Goal: Information Seeking & Learning: Stay updated

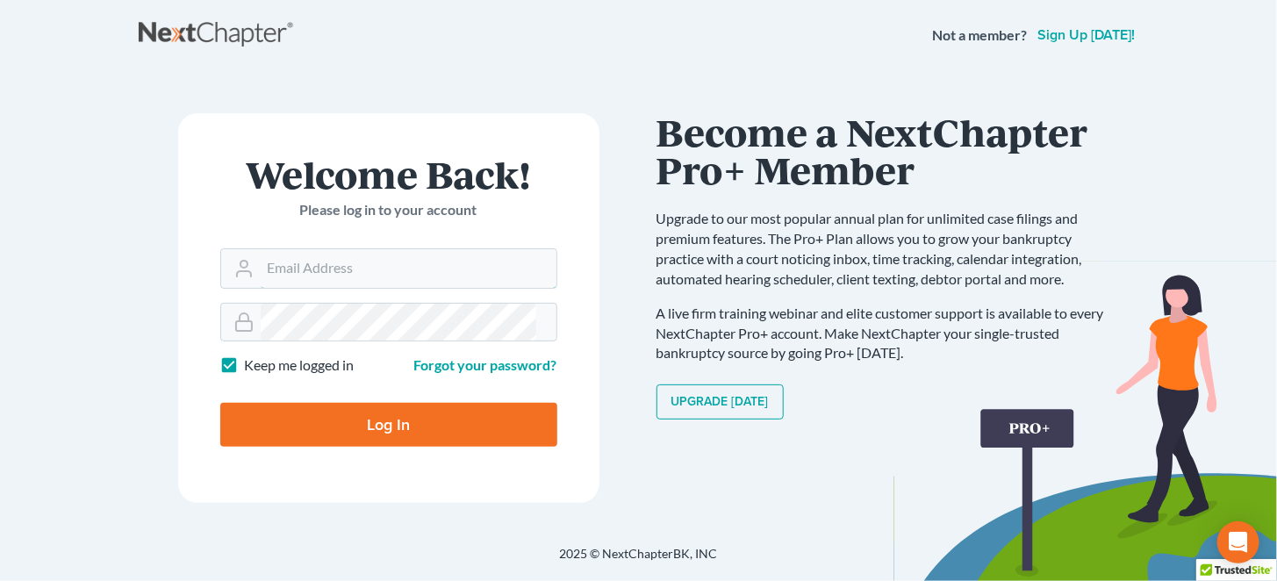
type input "mrodgers@wetzelandmoore.com"
click at [342, 405] on input "Log In" at bounding box center [388, 425] width 337 height 44
type input "Thinking..."
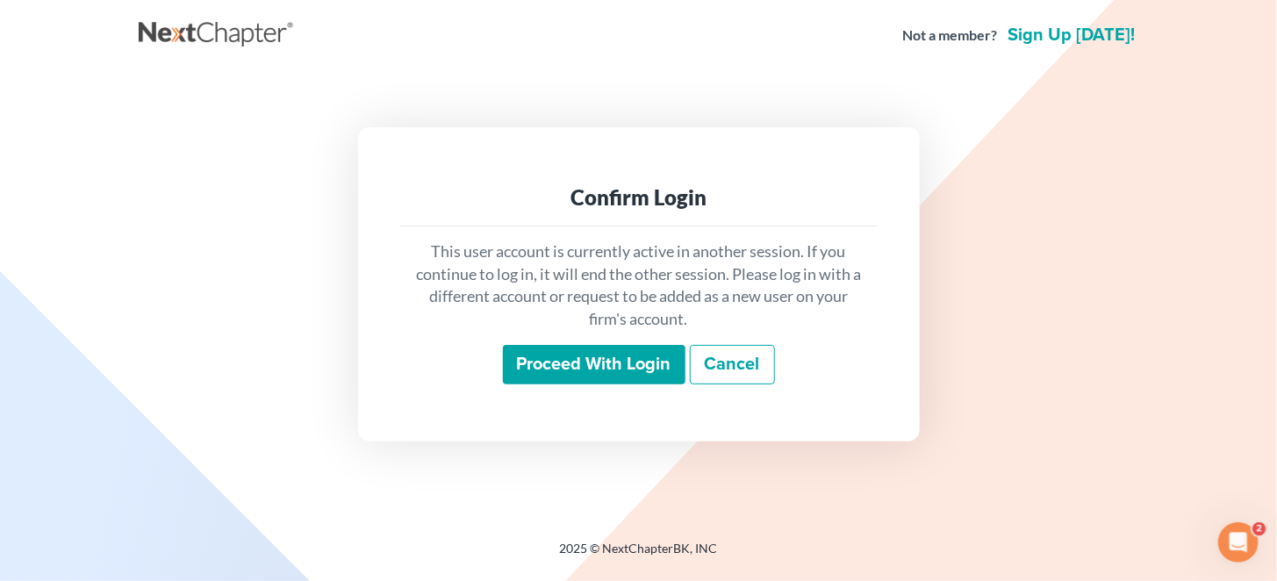
click at [607, 350] on input "Proceed with login" at bounding box center [594, 365] width 183 height 40
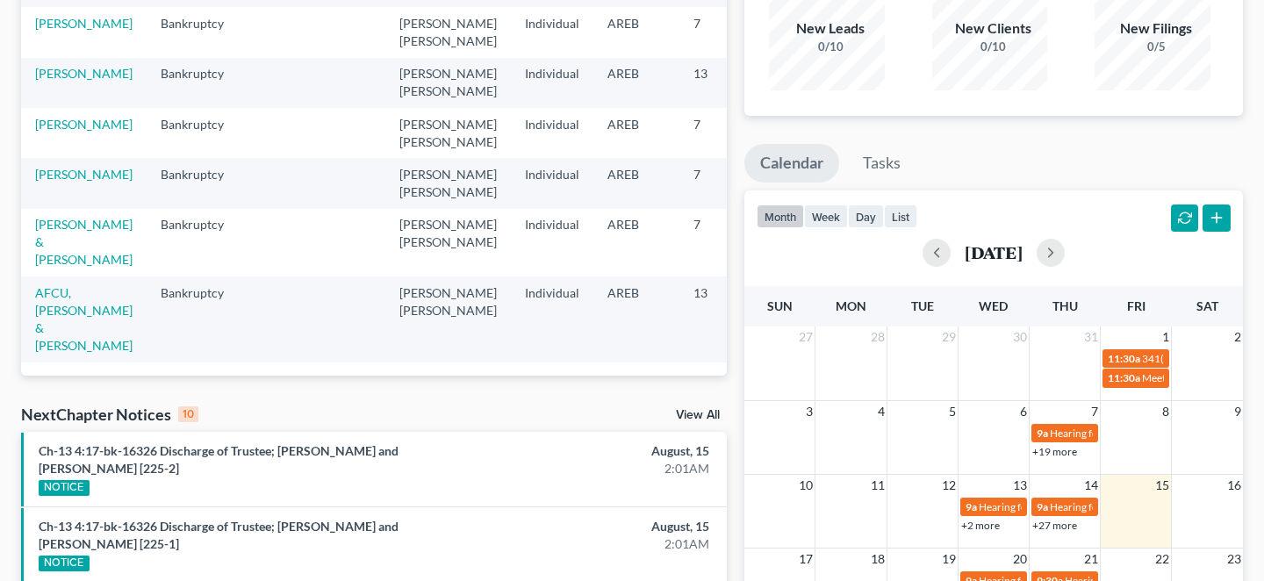
scroll to position [205, 0]
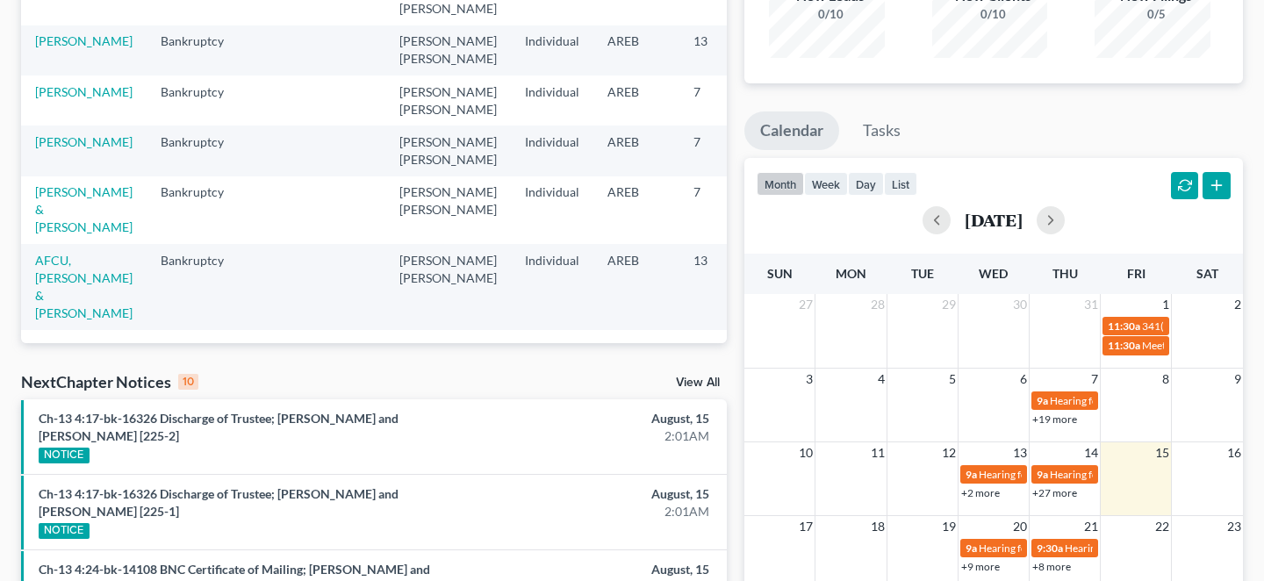
click at [699, 377] on link "View All" at bounding box center [698, 383] width 44 height 12
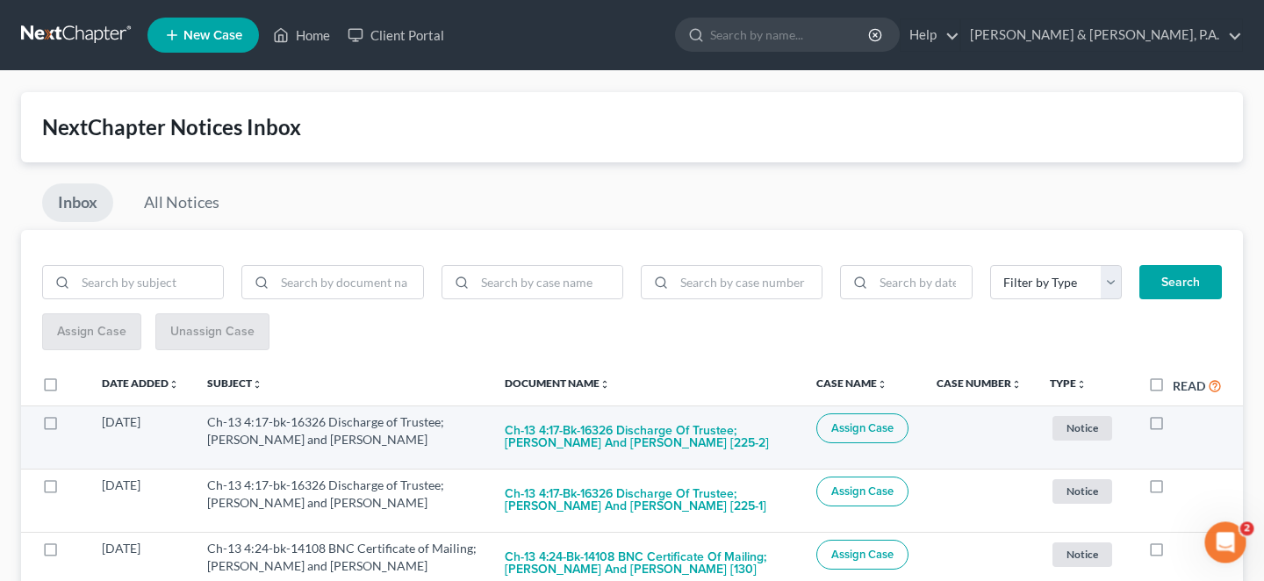
click at [1173, 427] on label at bounding box center [1173, 427] width 0 height 0
click at [1180, 414] on input "checkbox" at bounding box center [1185, 419] width 11 height 11
checkbox input "true"
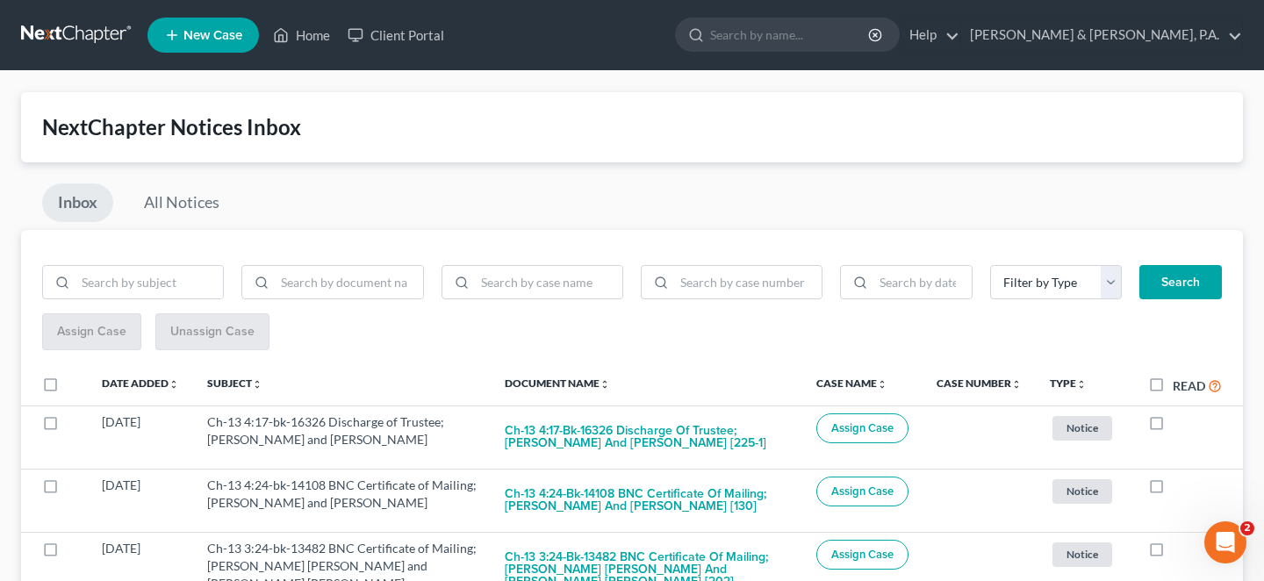
click at [1173, 427] on label at bounding box center [1173, 427] width 0 height 0
click at [1180, 414] on input "checkbox" at bounding box center [1185, 419] width 11 height 11
checkbox input "true"
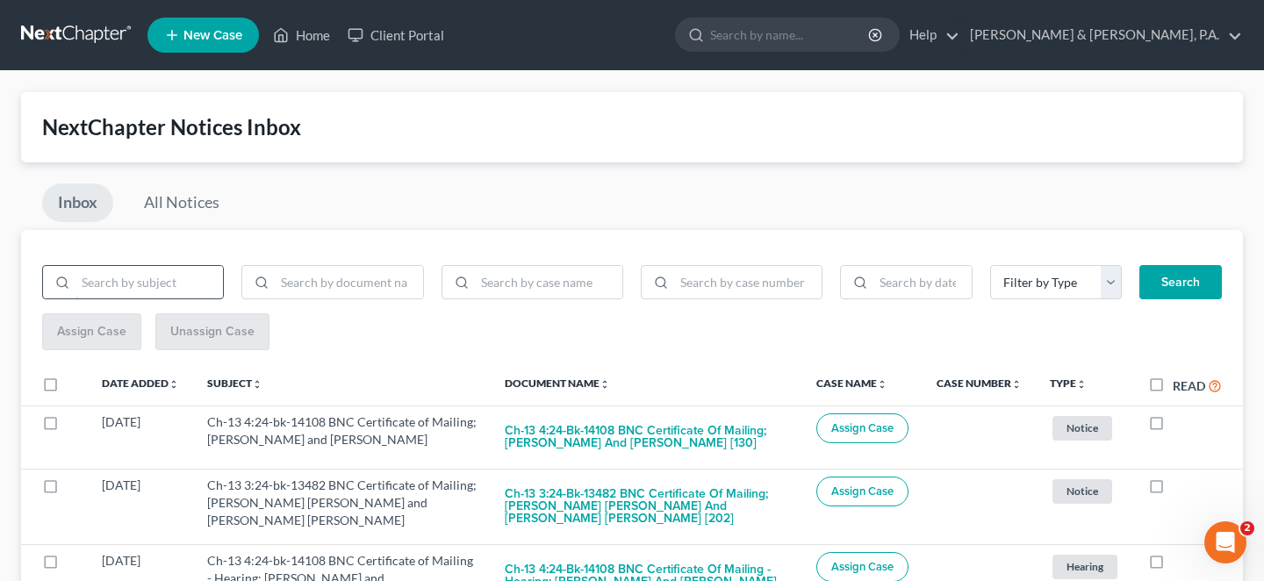
click at [147, 266] on input "search" at bounding box center [149, 282] width 147 height 33
click at [286, 266] on input "search" at bounding box center [348, 282] width 147 height 33
type input "bnc"
click at [1194, 265] on button "Search" at bounding box center [1181, 282] width 83 height 35
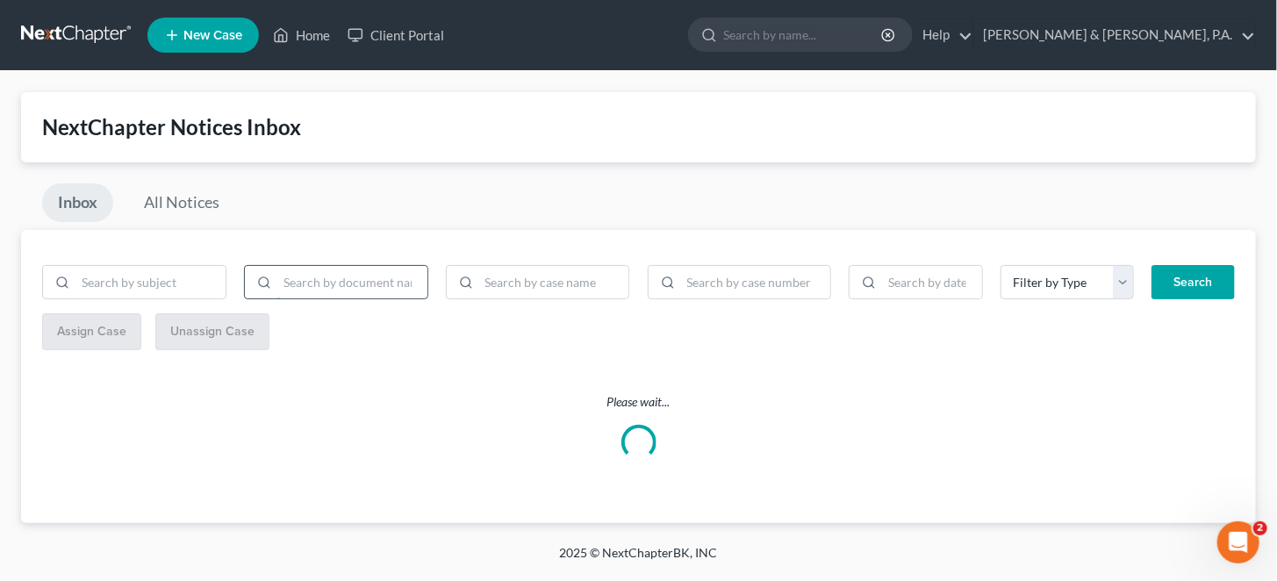
click at [334, 266] on input "search" at bounding box center [352, 282] width 150 height 33
type input "bnc"
click at [1183, 265] on button "Search" at bounding box center [1193, 282] width 83 height 35
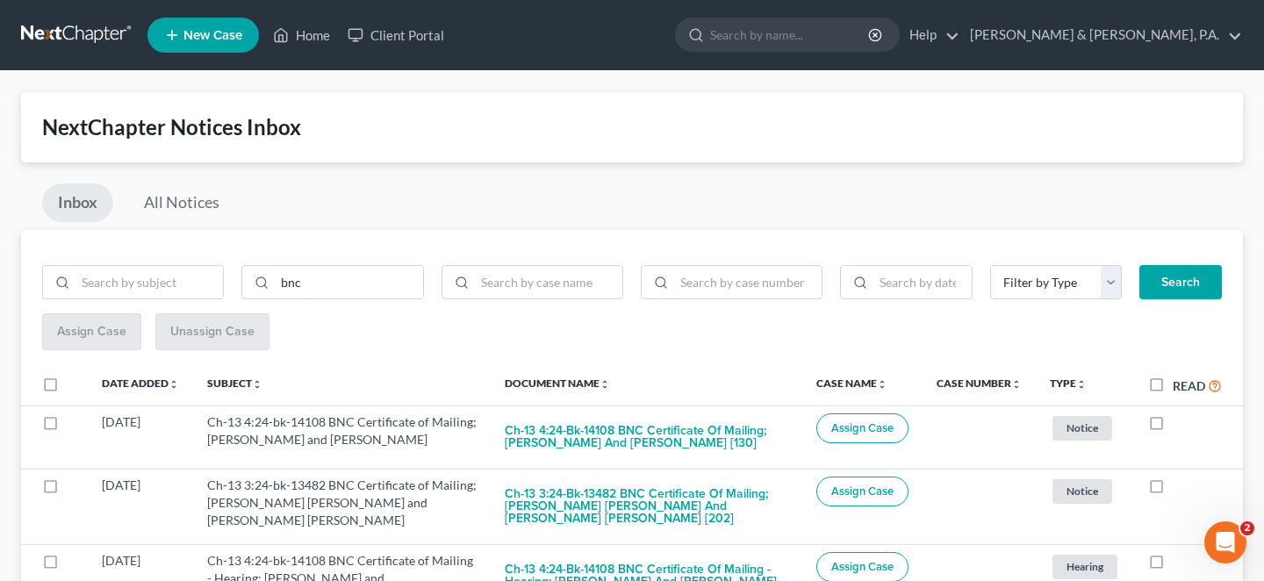
click at [1173, 376] on label "Read" at bounding box center [1197, 386] width 49 height 20
click at [1180, 376] on input "Read" at bounding box center [1185, 381] width 11 height 11
checkbox input "true"
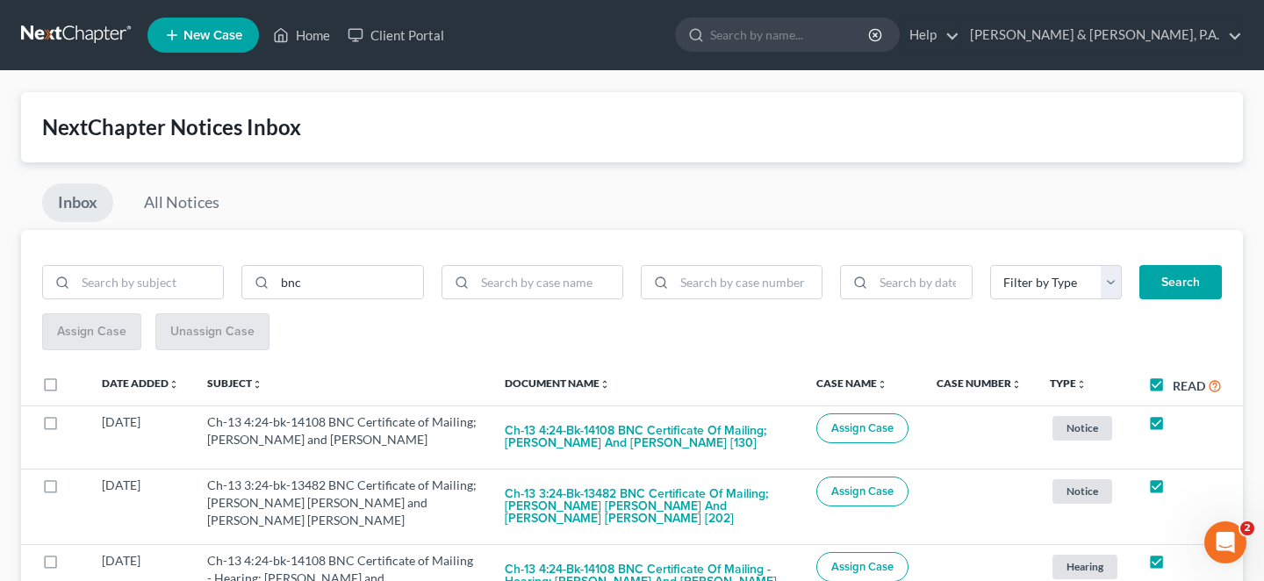
checkbox input "true"
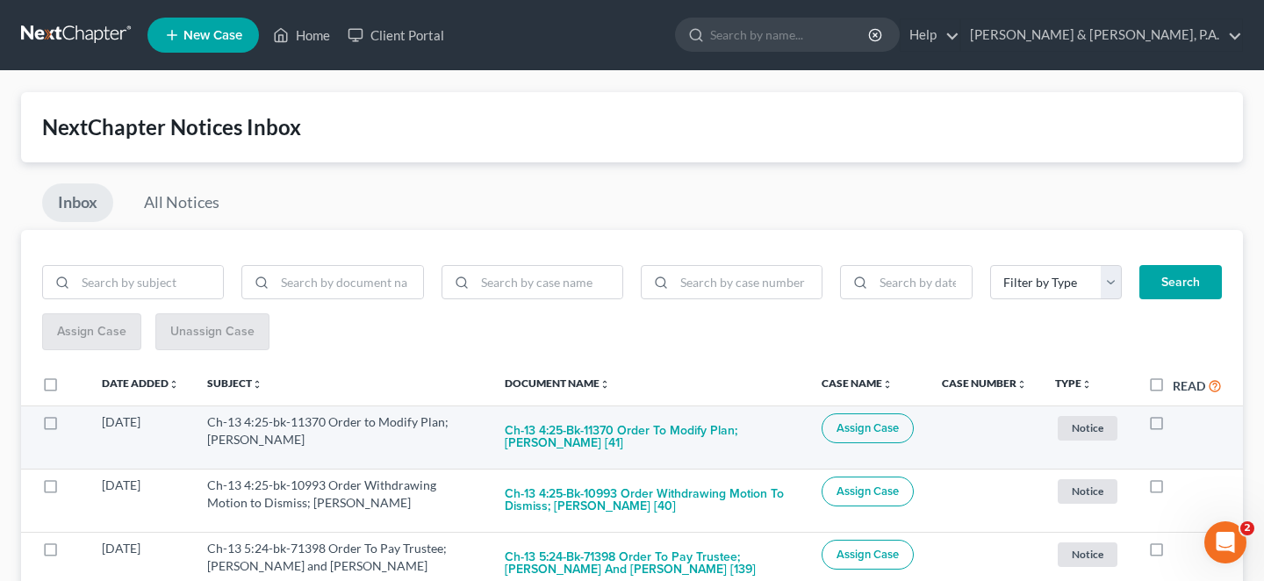
click at [1173, 427] on label at bounding box center [1173, 427] width 0 height 0
click at [1180, 414] on input "checkbox" at bounding box center [1185, 419] width 11 height 11
checkbox input "true"
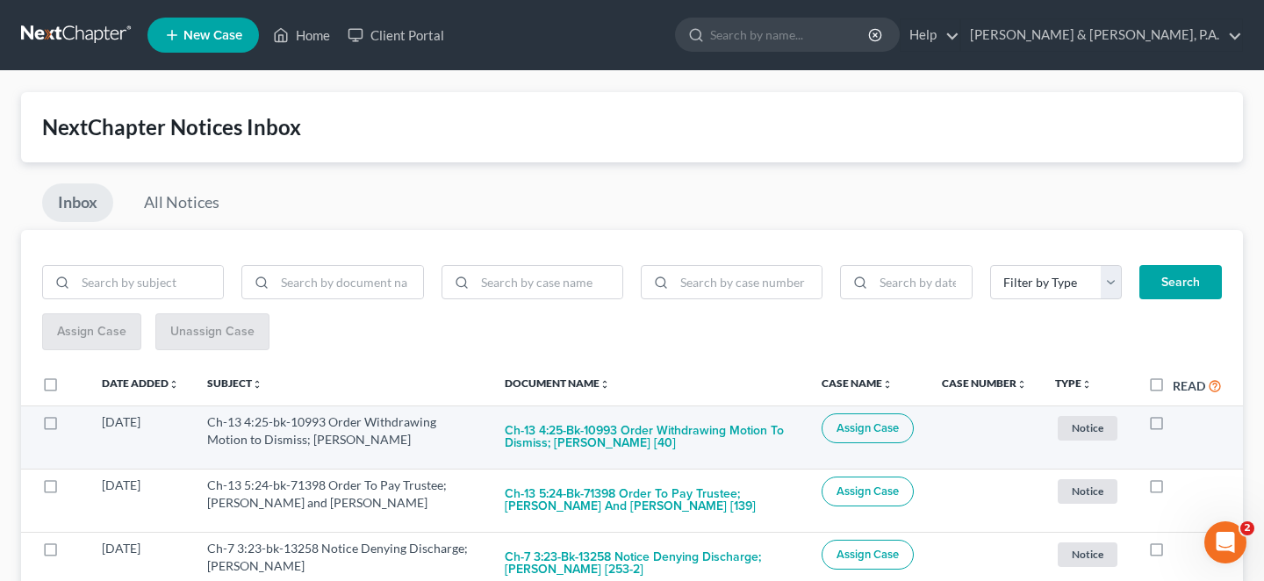
click at [1173, 427] on label at bounding box center [1173, 427] width 0 height 0
click at [1180, 414] on input "checkbox" at bounding box center [1185, 419] width 11 height 11
checkbox input "true"
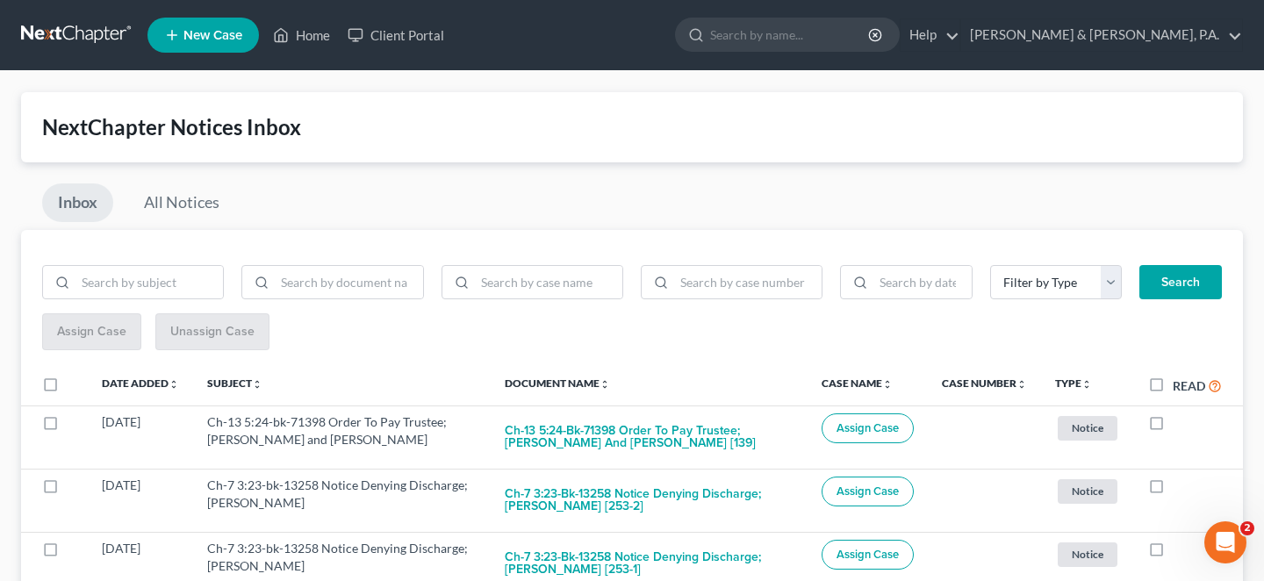
click at [1173, 427] on label at bounding box center [1173, 427] width 0 height 0
click at [1180, 414] on input "checkbox" at bounding box center [1185, 419] width 11 height 11
checkbox input "true"
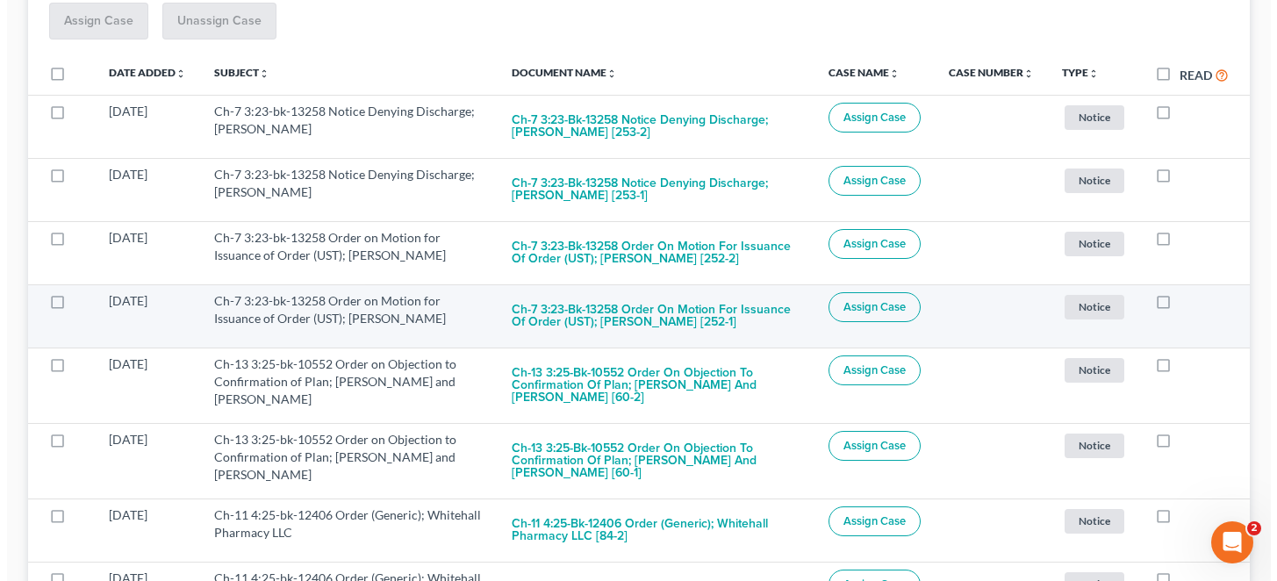
scroll to position [365, 0]
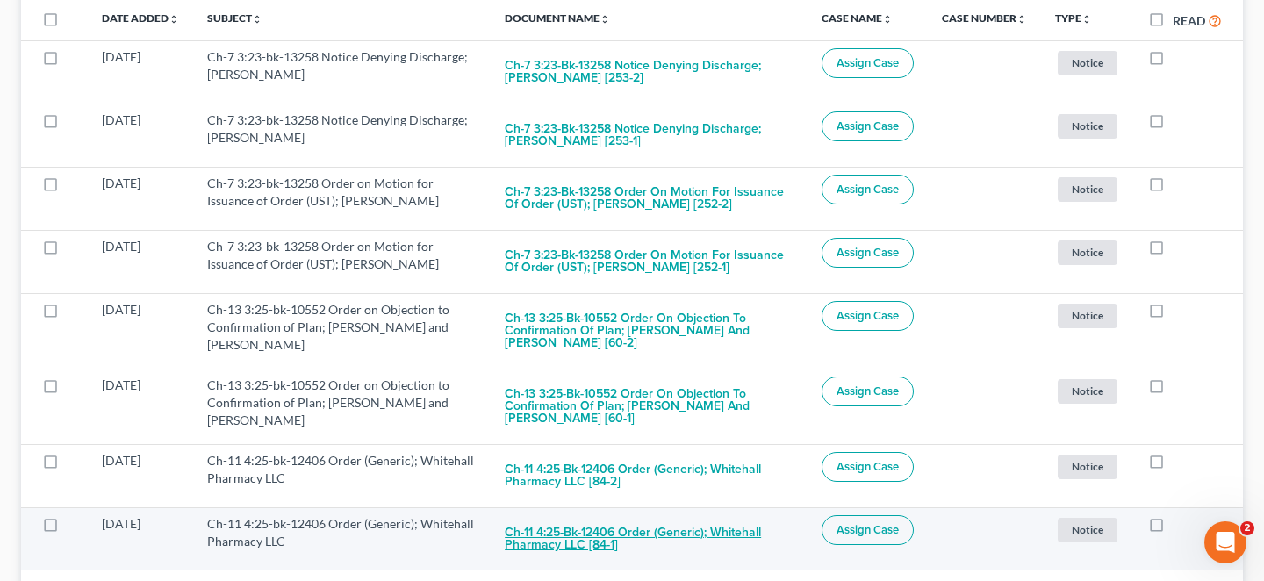
click at [733, 515] on button "Ch-11 4:25-bk-12406 Order (Generic); Whitehall Pharmacy LLC [84-1]" at bounding box center [649, 538] width 289 height 47
checkbox input "true"
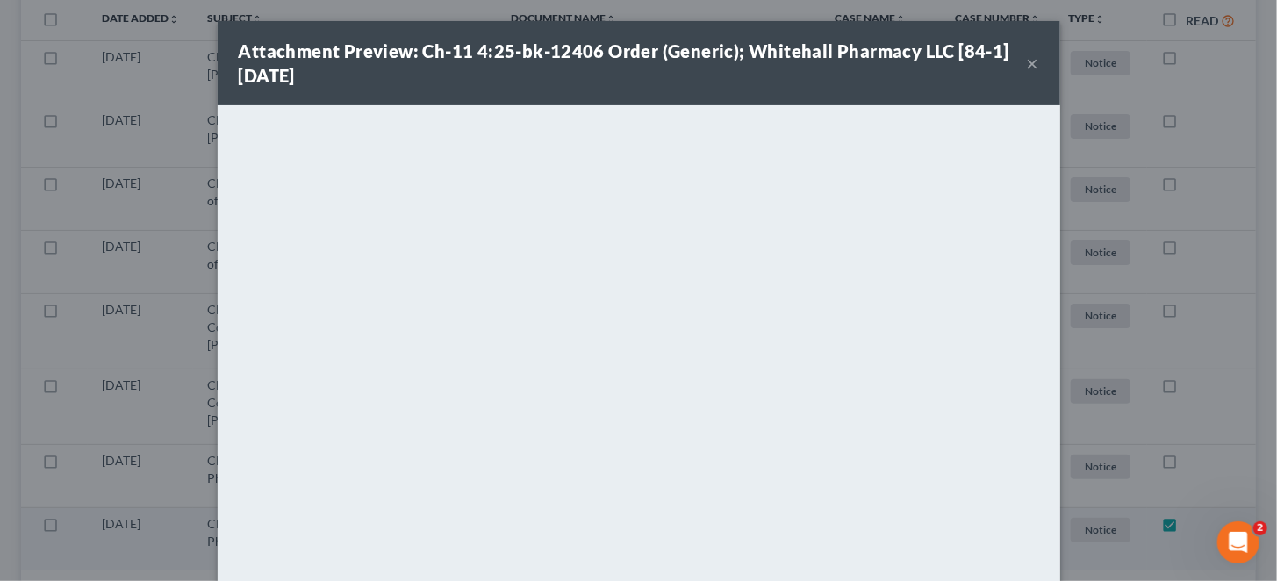
scroll to position [306, 0]
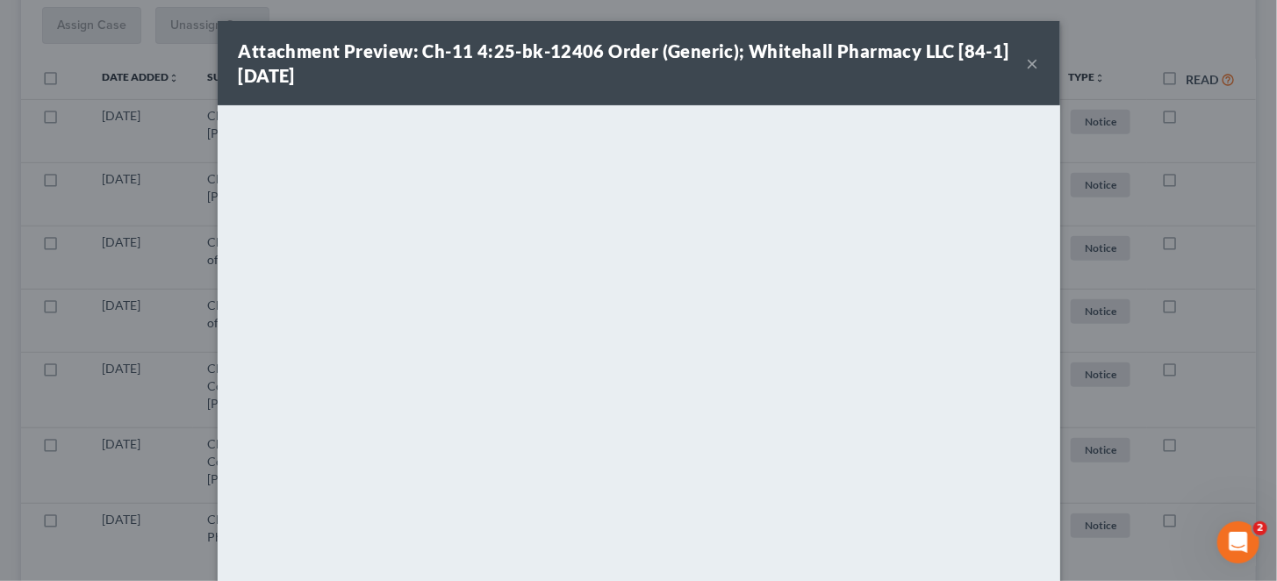
click at [1027, 53] on button "×" at bounding box center [1033, 63] width 12 height 21
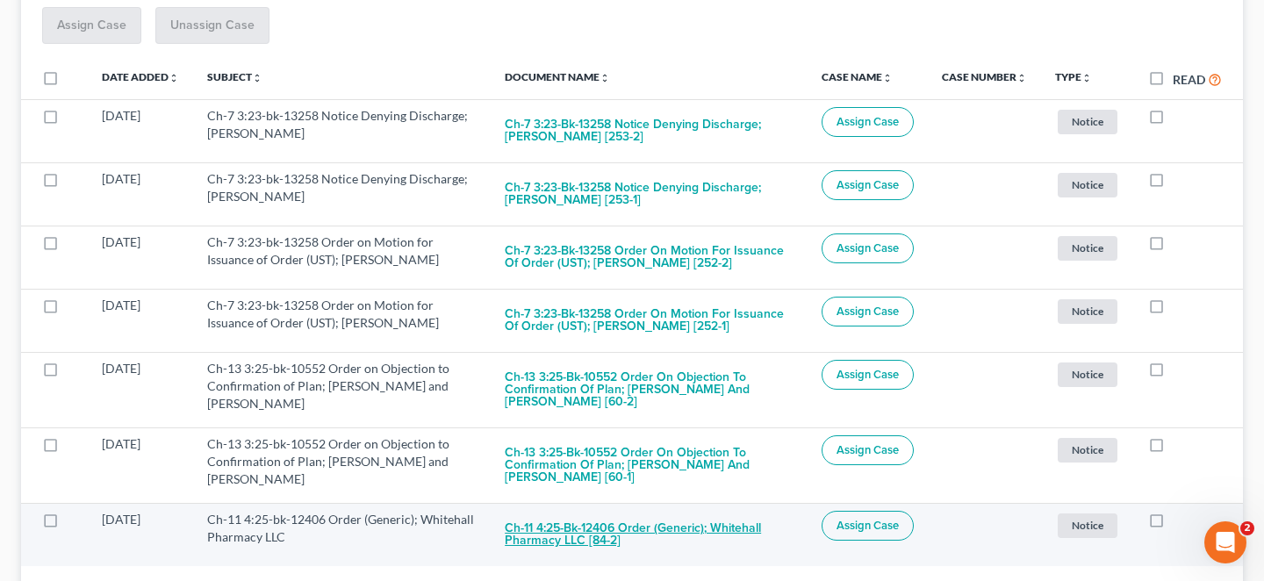
click at [686, 511] on button "Ch-11 4:25-bk-12406 Order (Generic); Whitehall Pharmacy LLC [84-2]" at bounding box center [649, 534] width 289 height 47
checkbox input "true"
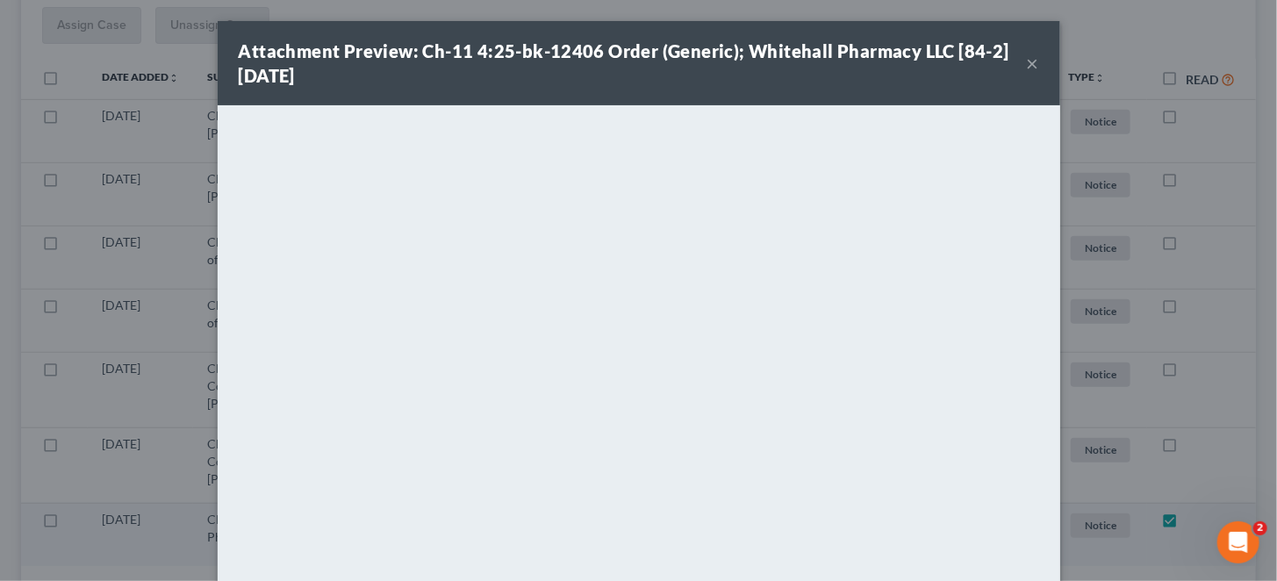
scroll to position [247, 0]
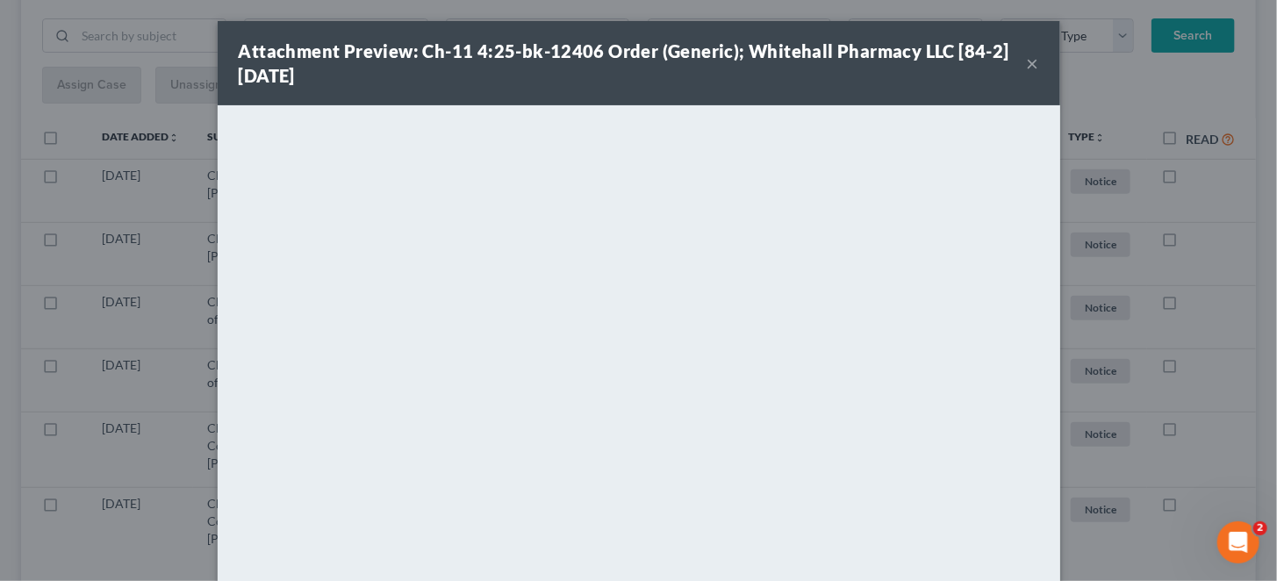
click at [1027, 61] on button "×" at bounding box center [1033, 63] width 12 height 21
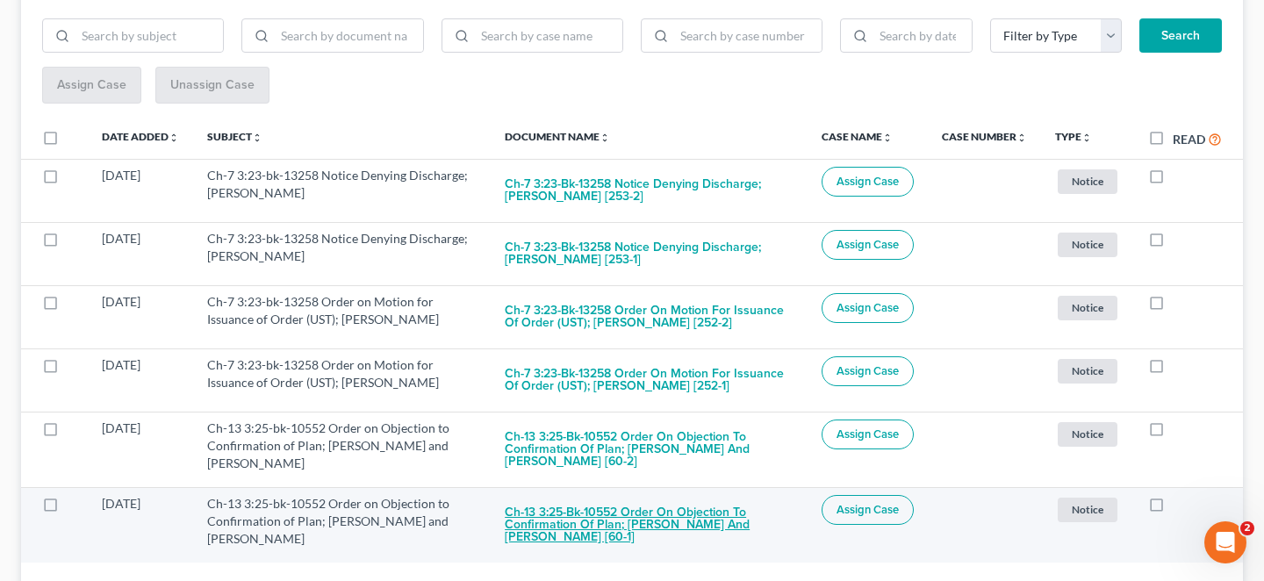
click at [730, 495] on button "Ch-13 3:25-bk-10552 Order on Objection to Confirmation of Plan; Douglas A. Smit…" at bounding box center [649, 525] width 289 height 60
checkbox input "true"
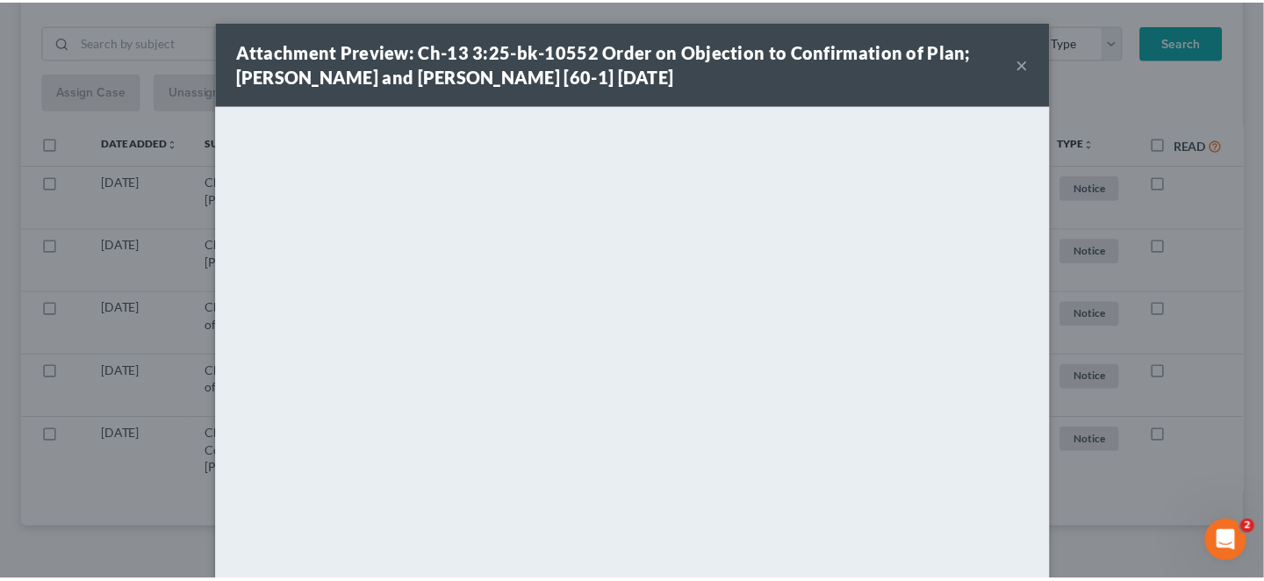
scroll to position [183, 0]
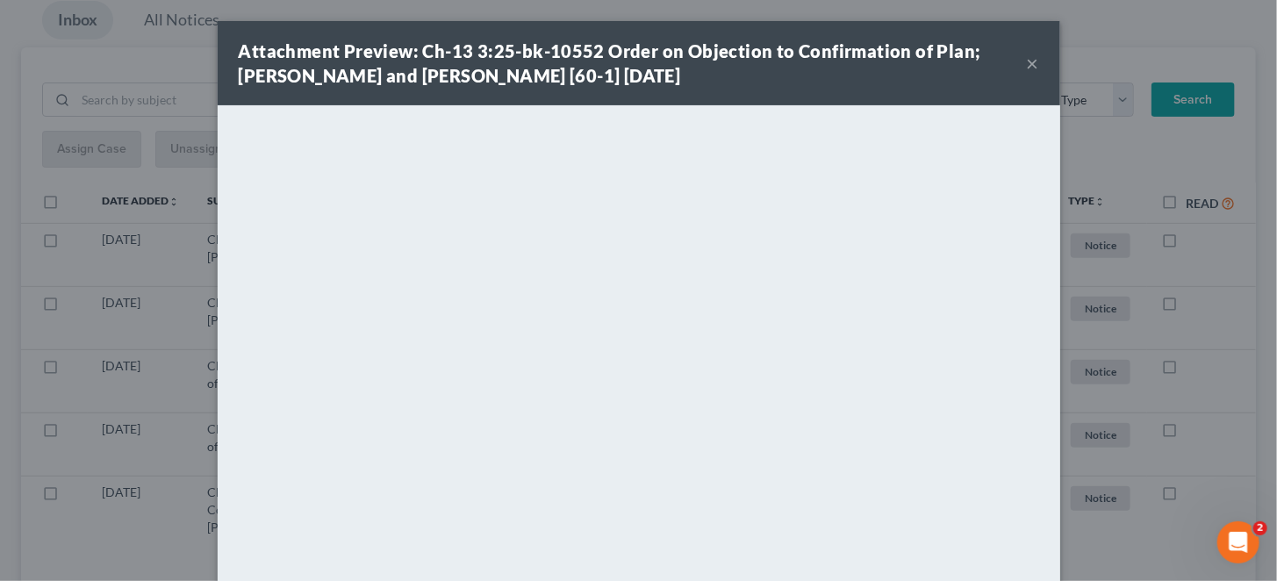
click at [1027, 53] on button "×" at bounding box center [1033, 63] width 12 height 21
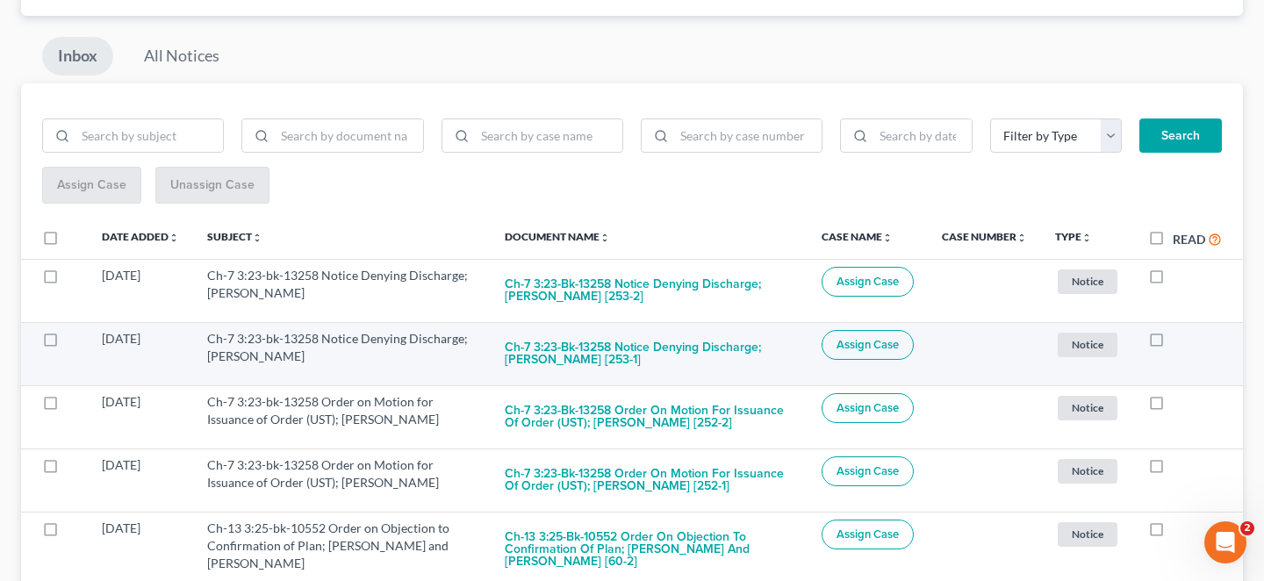
scroll to position [183, 0]
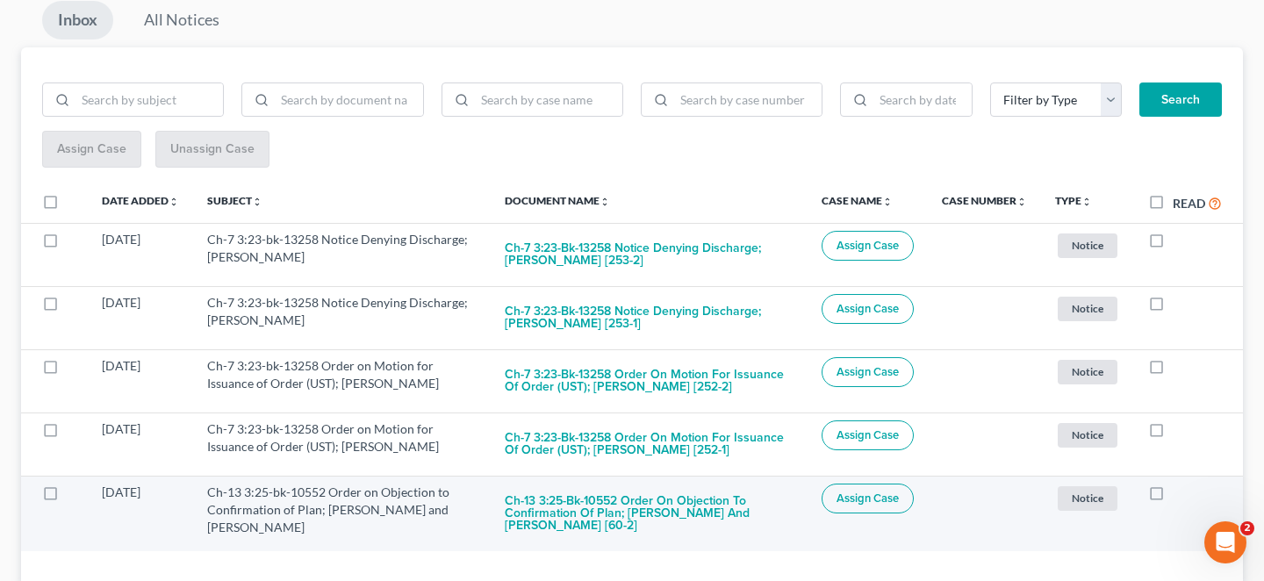
click at [1173, 497] on label at bounding box center [1173, 497] width 0 height 0
click at [1180, 484] on input "checkbox" at bounding box center [1185, 489] width 11 height 11
checkbox input "true"
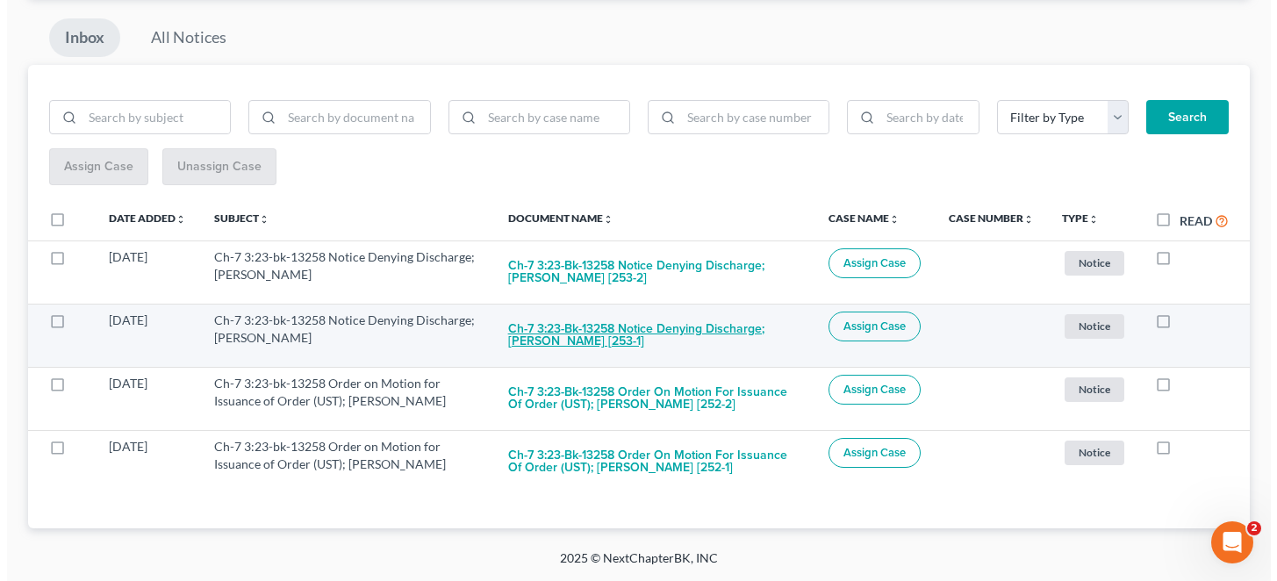
scroll to position [118, 0]
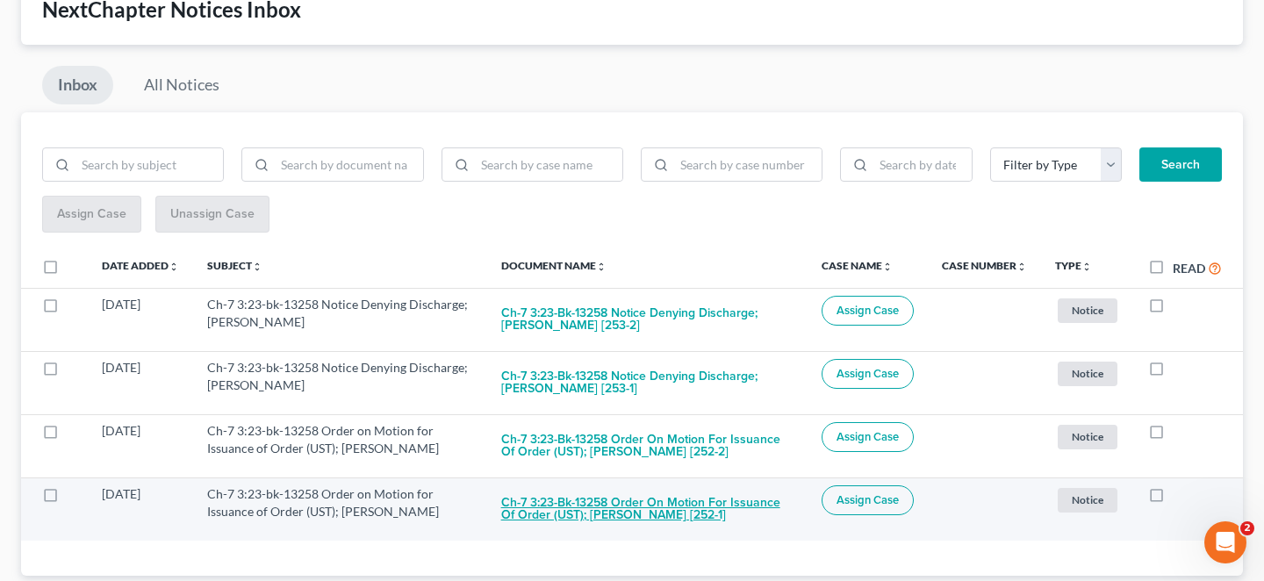
click at [627, 486] on button "Ch-7 3:23-bk-13258 Order on Motion for Issuance of Order (UST); Brett M. Duncan…" at bounding box center [647, 509] width 292 height 47
checkbox input "true"
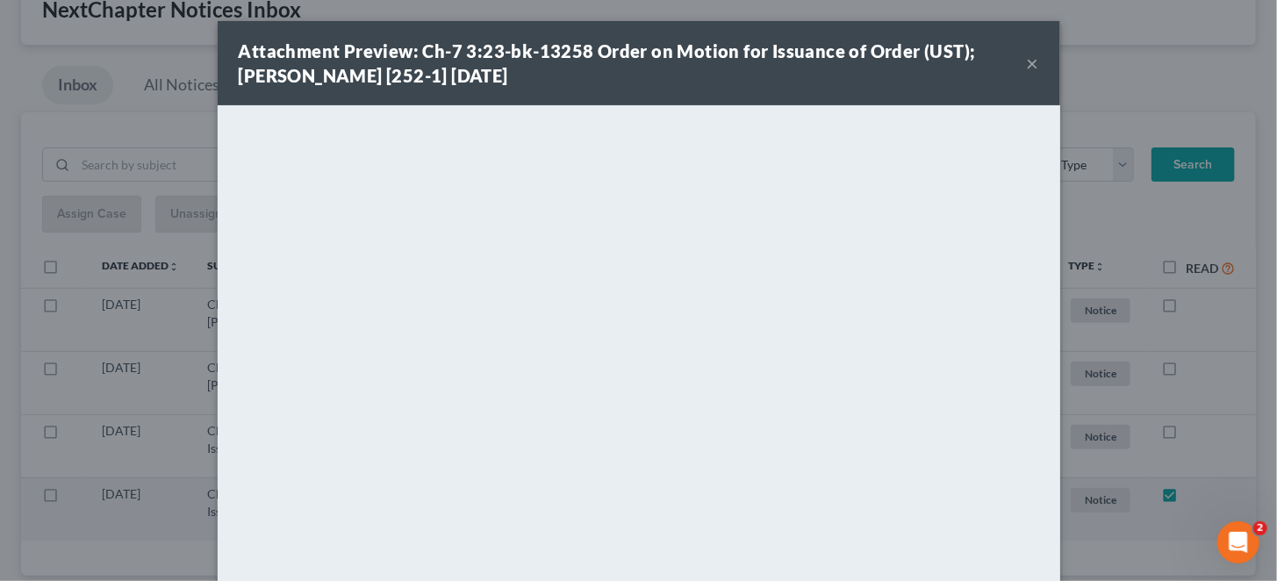
scroll to position [59, 0]
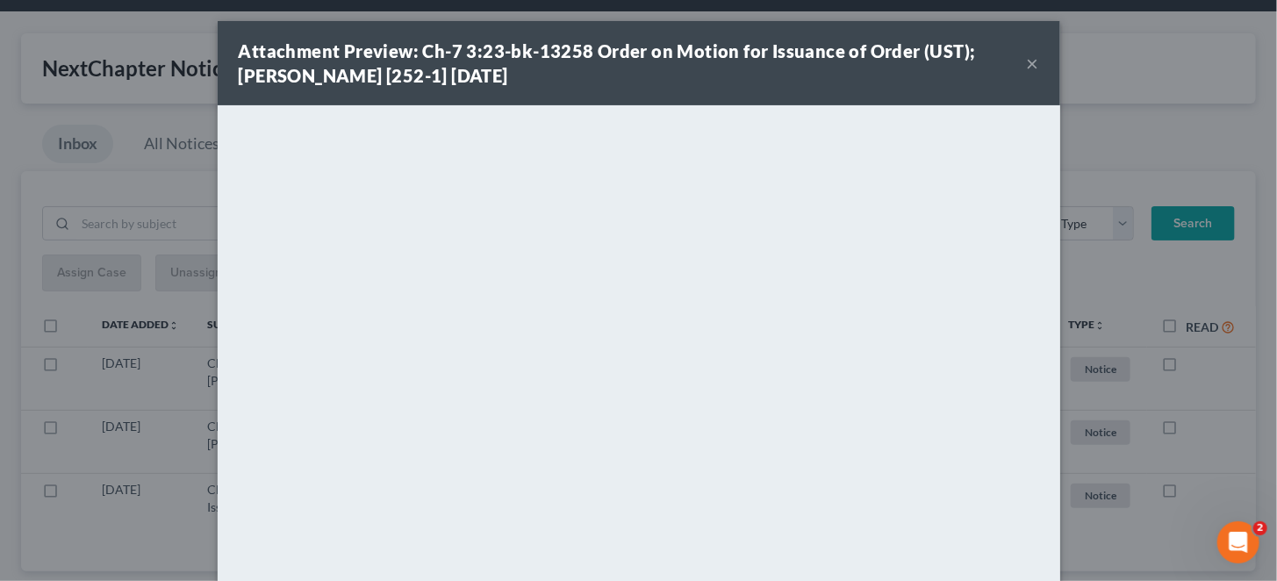
click at [1027, 54] on button "×" at bounding box center [1033, 63] width 12 height 21
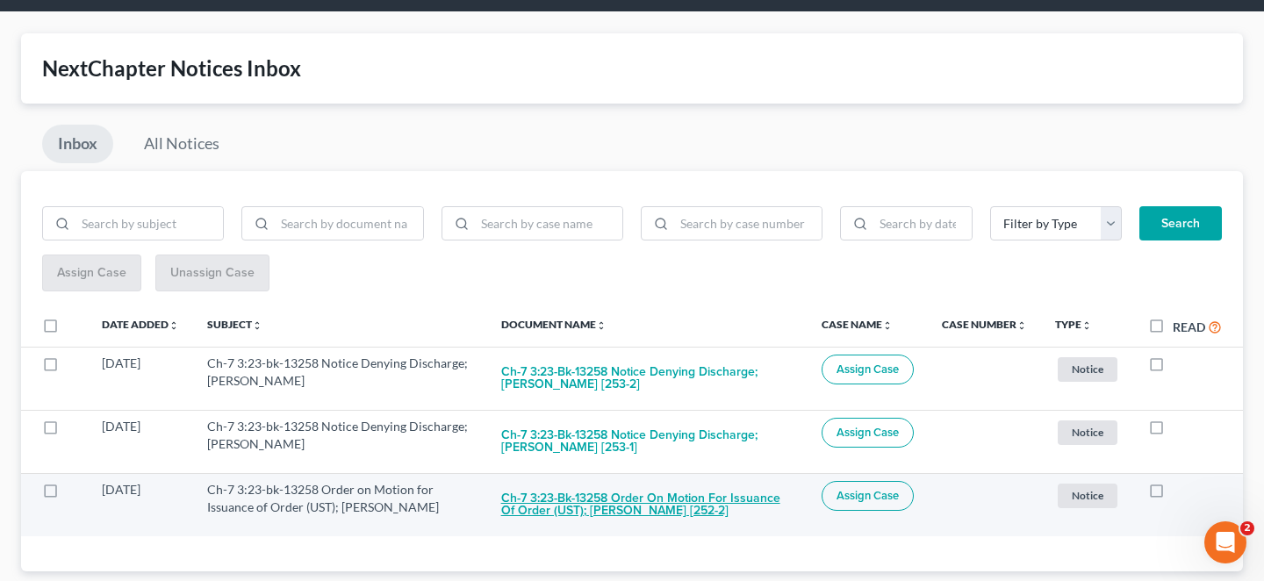
click at [656, 485] on button "Ch-7 3:23-bk-13258 Order on Motion for Issuance of Order (UST); Brett M. Duncan…" at bounding box center [647, 504] width 292 height 47
checkbox input "true"
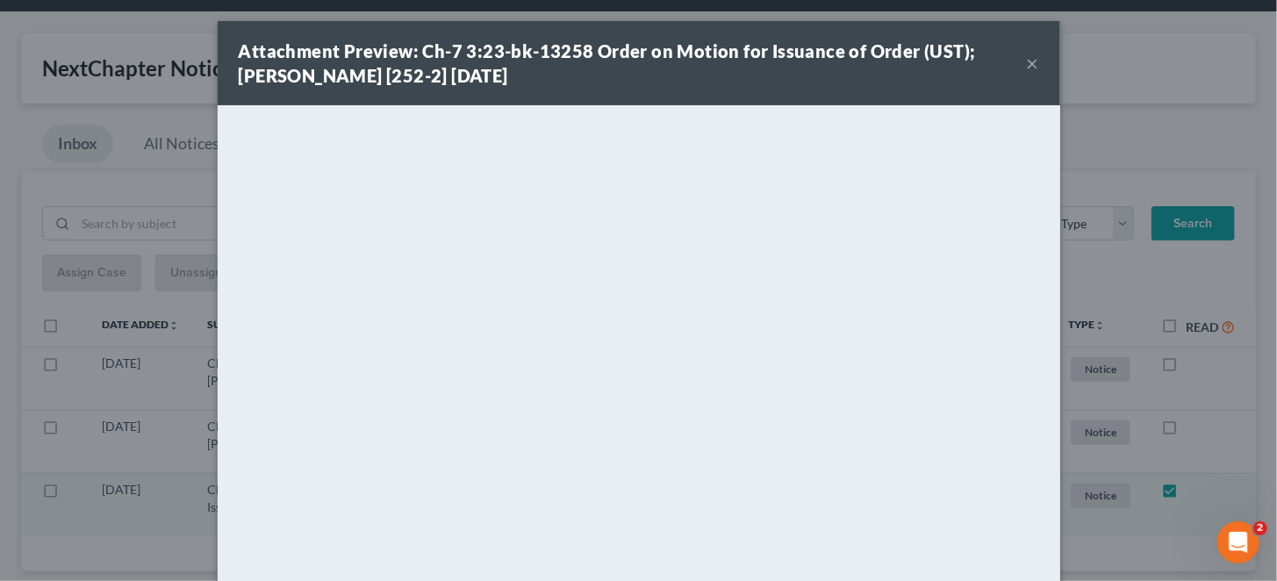
scroll to position [0, 0]
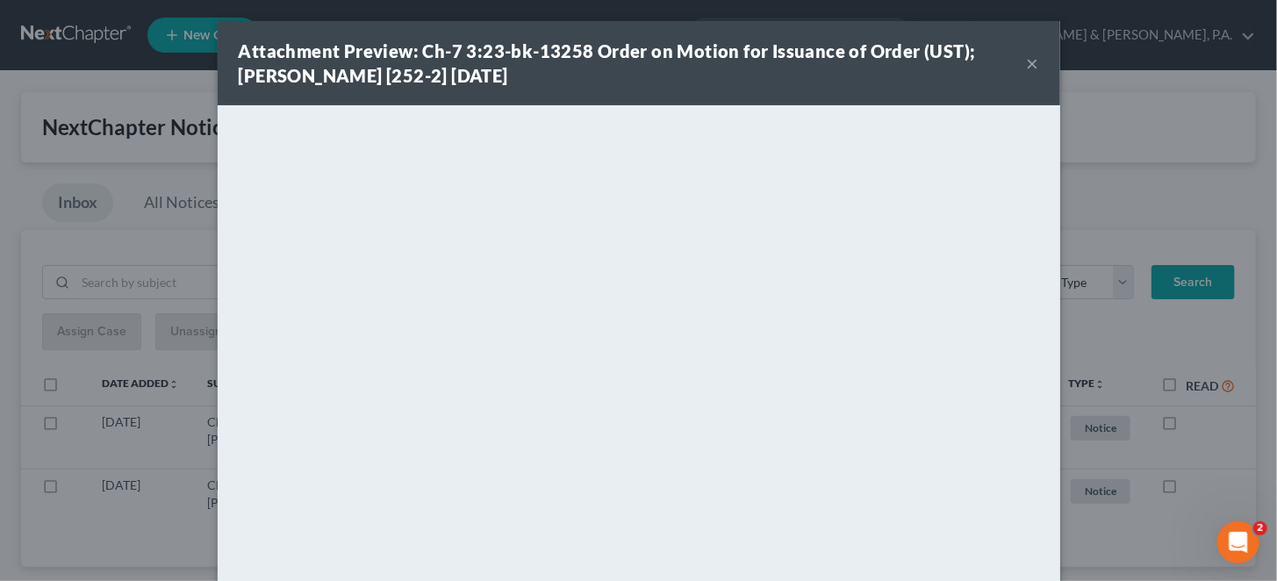
click at [1027, 61] on button "×" at bounding box center [1033, 63] width 12 height 21
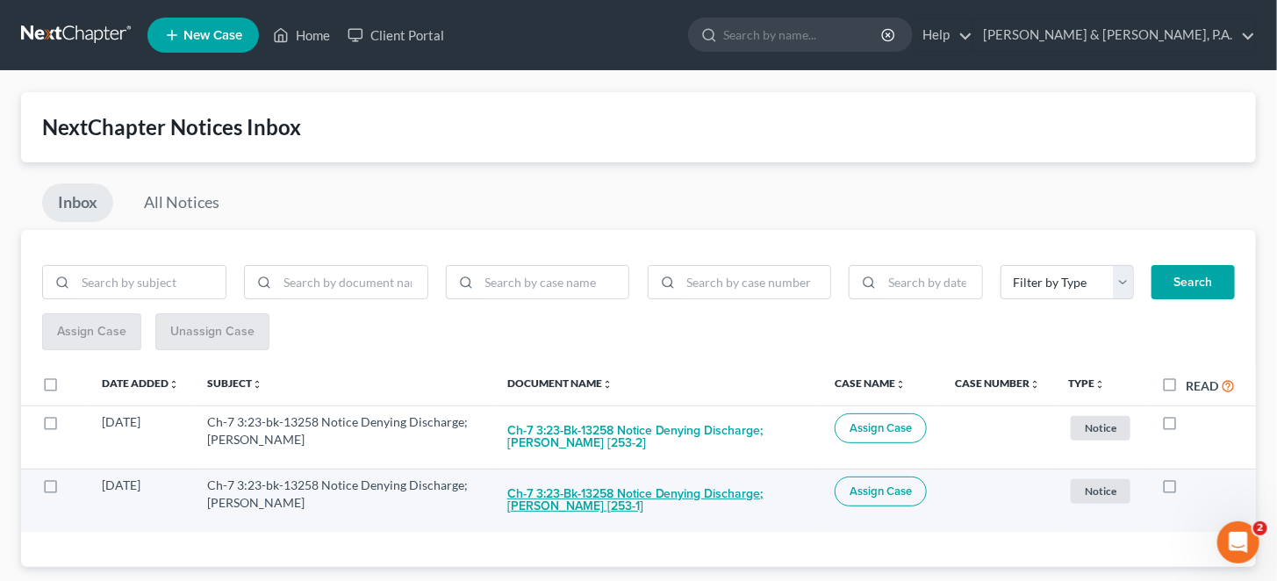
click at [571, 477] on button "Ch-7 3:23-bk-13258 Notice Denying Discharge; Brett M. Duncan [253-1]" at bounding box center [656, 500] width 299 height 47
checkbox input "true"
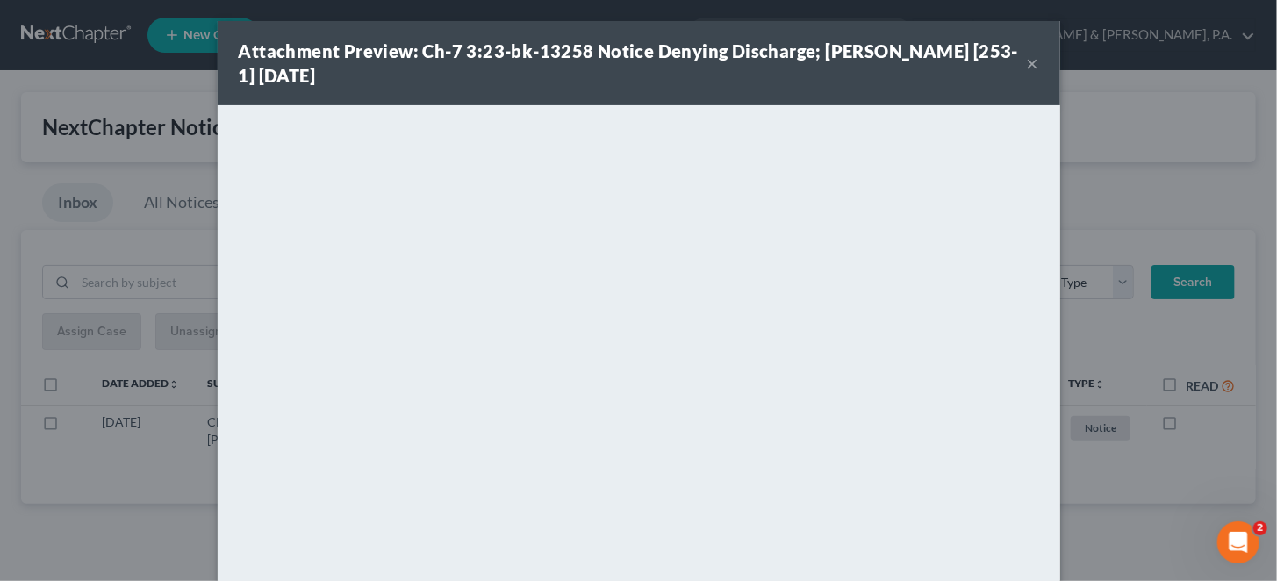
click at [1027, 61] on button "×" at bounding box center [1033, 63] width 12 height 21
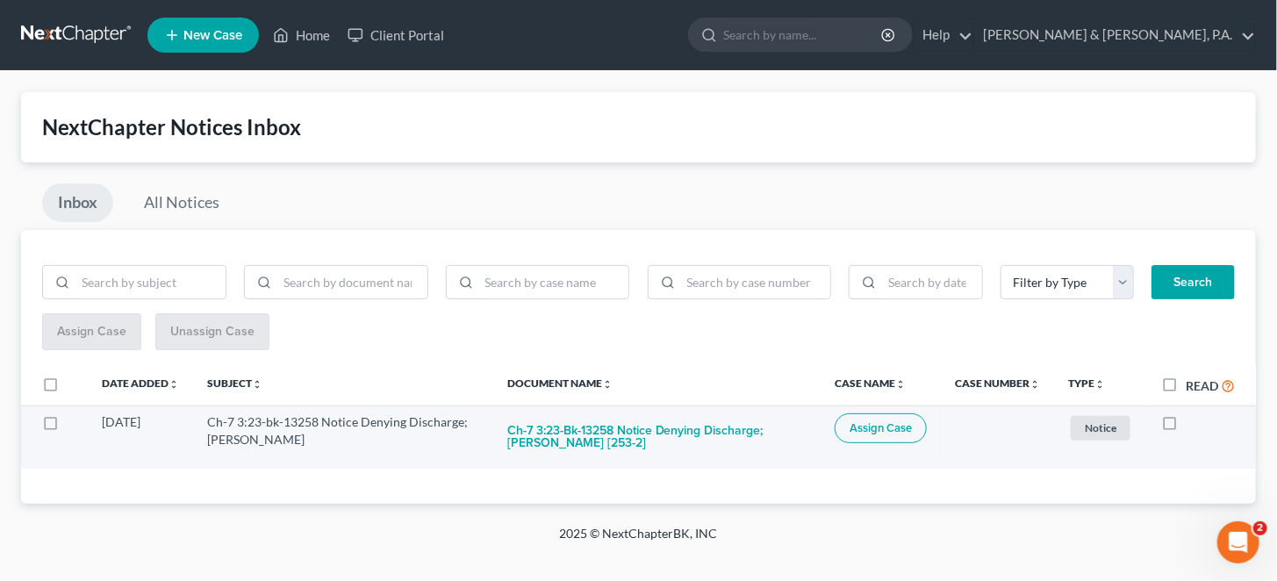
click at [1186, 427] on label at bounding box center [1186, 427] width 0 height 0
click at [1193, 414] on input "checkbox" at bounding box center [1198, 419] width 11 height 11
checkbox input "true"
